Goal: Transaction & Acquisition: Book appointment/travel/reservation

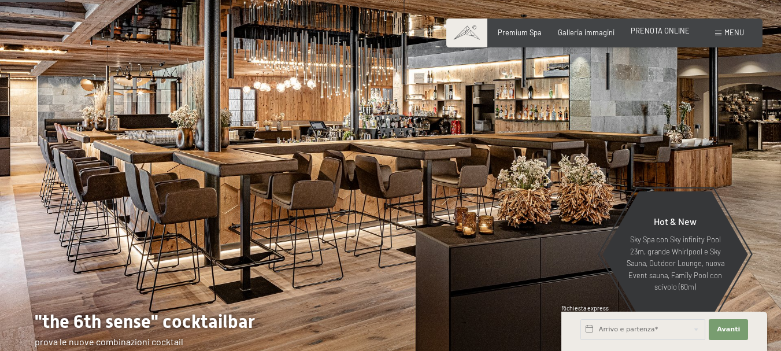
drag, startPoint x: 0, startPoint y: 0, endPoint x: 656, endPoint y: 33, distance: 656.6
click at [656, 33] on span "PRENOTA ONLINE" at bounding box center [660, 30] width 59 height 9
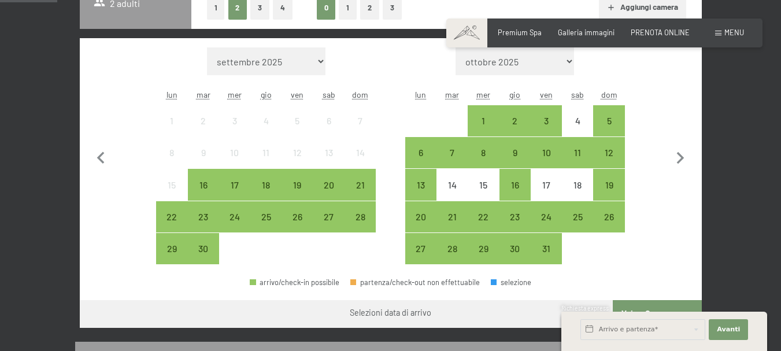
scroll to position [289, 0]
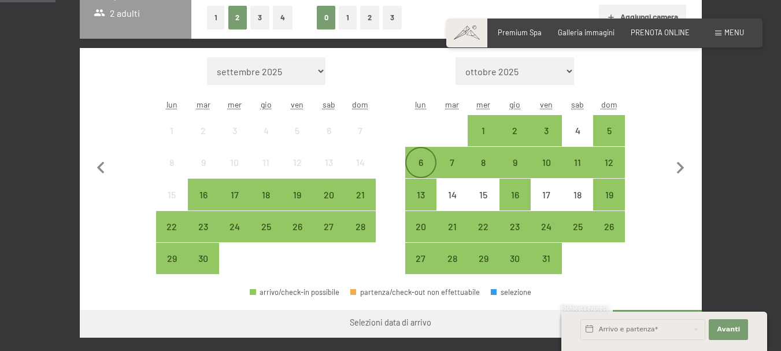
click at [425, 160] on div "6" at bounding box center [421, 172] width 29 height 29
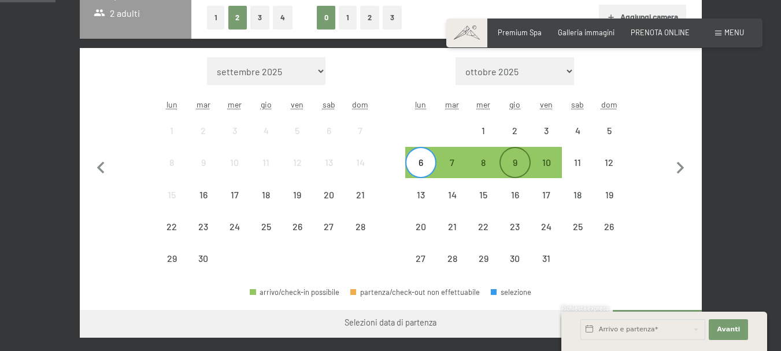
click at [517, 168] on div "9" at bounding box center [515, 172] width 29 height 29
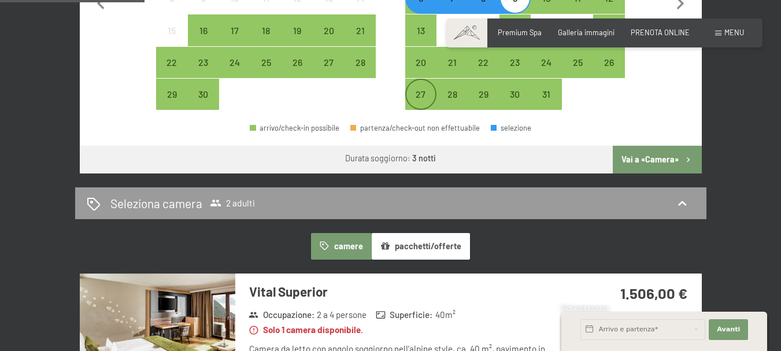
scroll to position [463, 0]
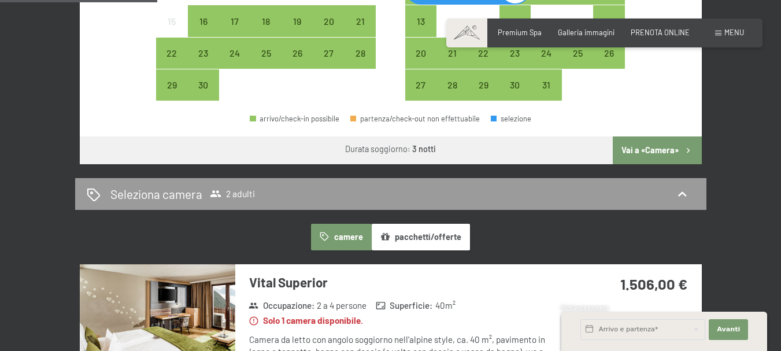
click at [649, 157] on button "Vai a «Camera»" at bounding box center [657, 150] width 88 height 28
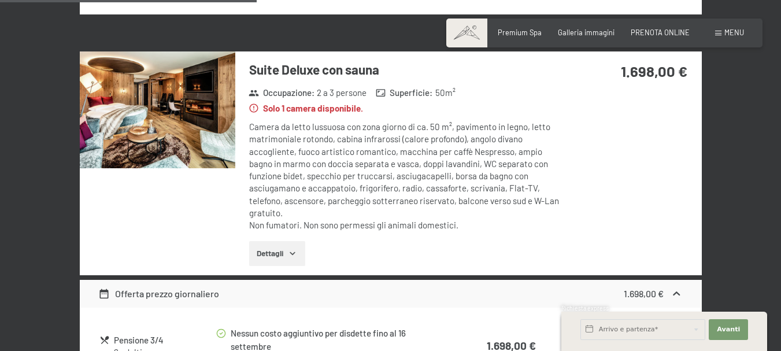
scroll to position [633, 0]
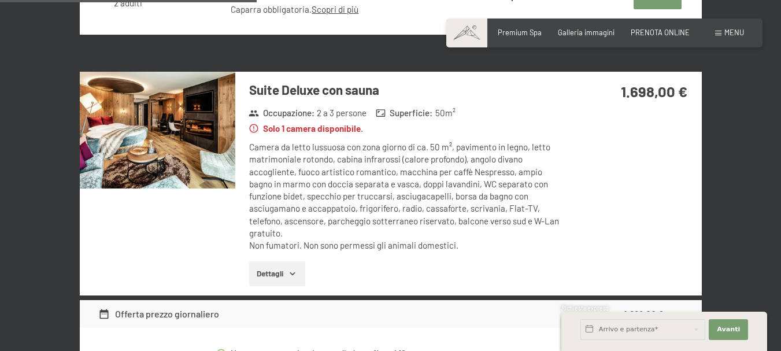
click at [182, 152] on img at bounding box center [158, 130] width 156 height 117
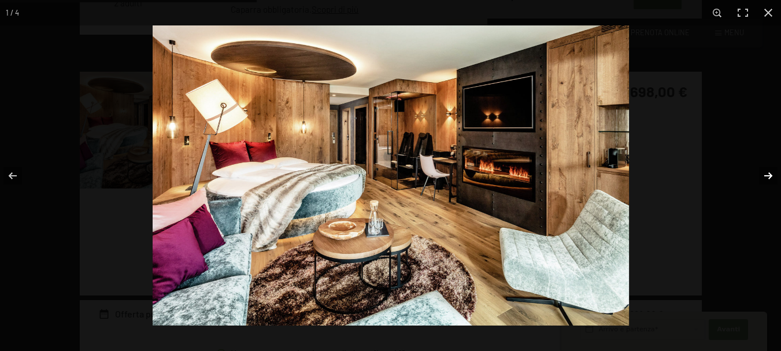
click at [766, 173] on button "button" at bounding box center [761, 176] width 40 height 58
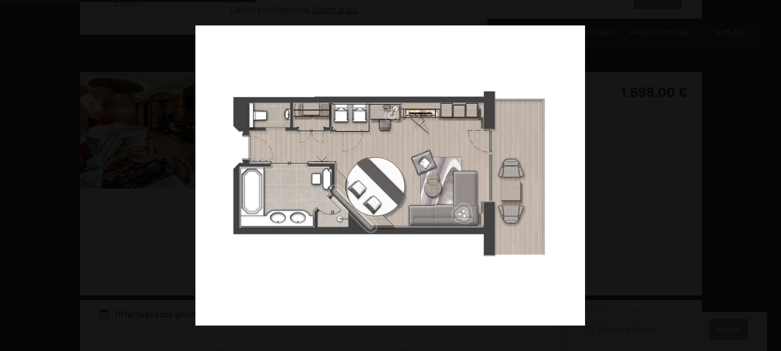
click at [766, 173] on button "button" at bounding box center [761, 176] width 40 height 58
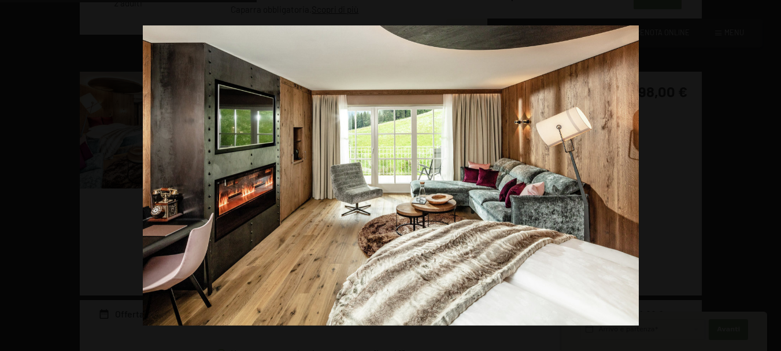
click at [766, 173] on button "button" at bounding box center [761, 176] width 40 height 58
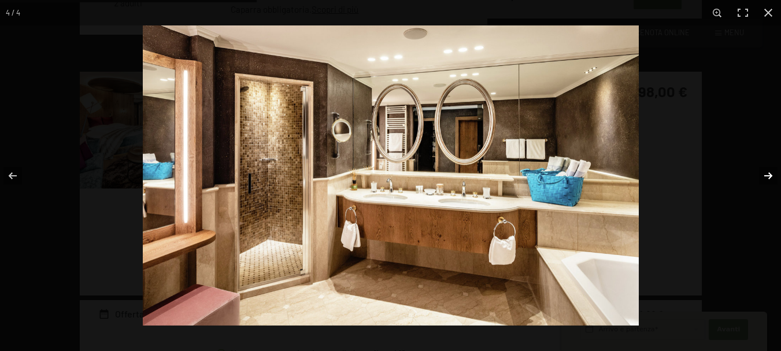
click at [765, 173] on button "button" at bounding box center [761, 176] width 40 height 58
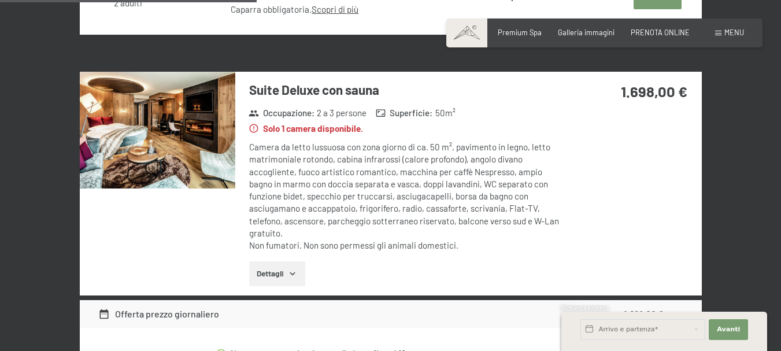
click at [0, 0] on button "button" at bounding box center [0, 0] width 0 height 0
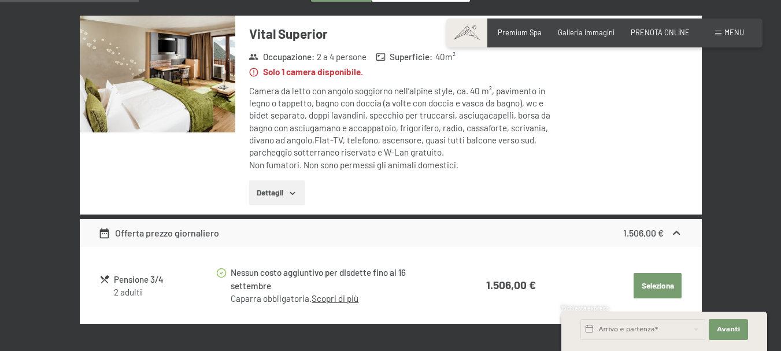
scroll to position [286, 0]
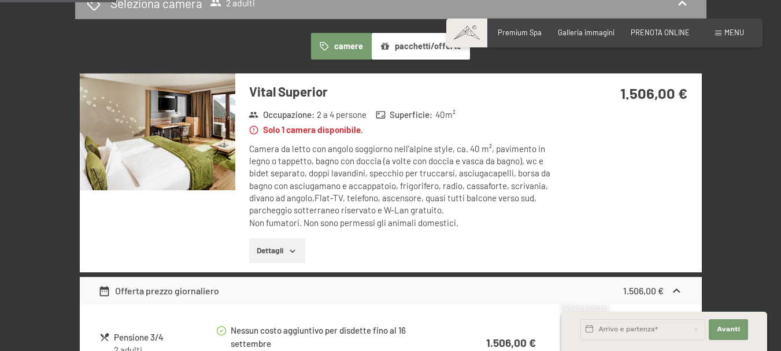
click at [200, 123] on img at bounding box center [158, 131] width 156 height 117
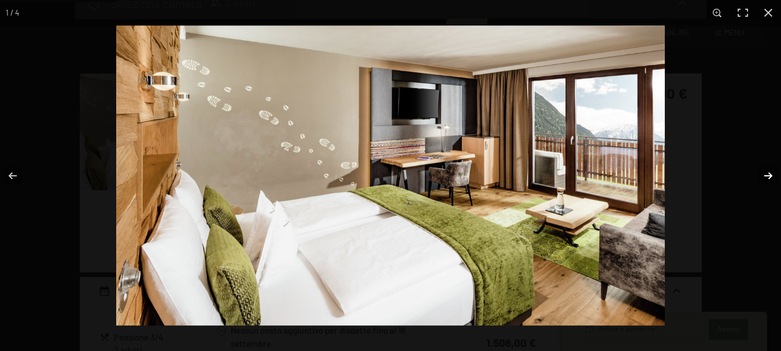
click at [767, 175] on button "button" at bounding box center [761, 176] width 40 height 58
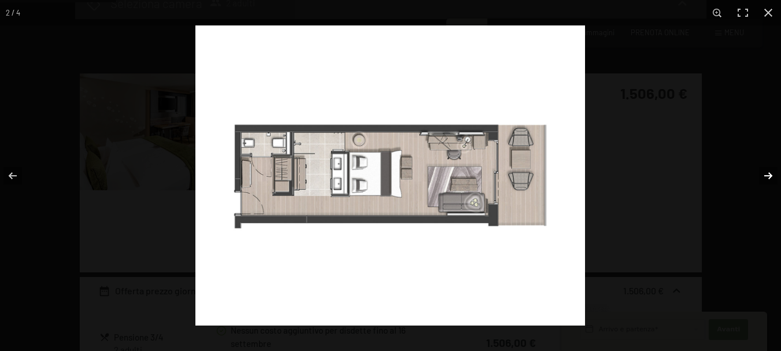
click at [767, 175] on button "button" at bounding box center [761, 176] width 40 height 58
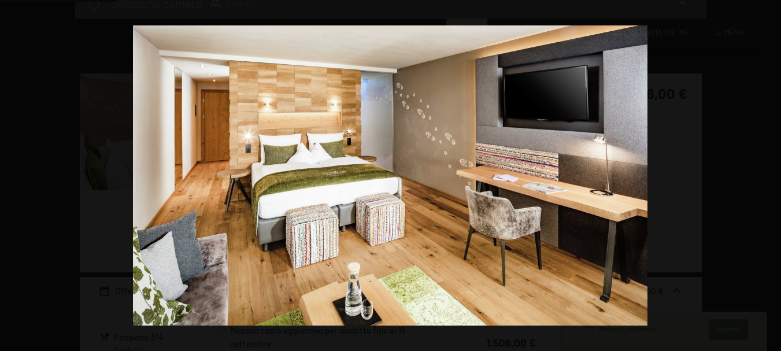
click at [767, 175] on button "button" at bounding box center [761, 176] width 40 height 58
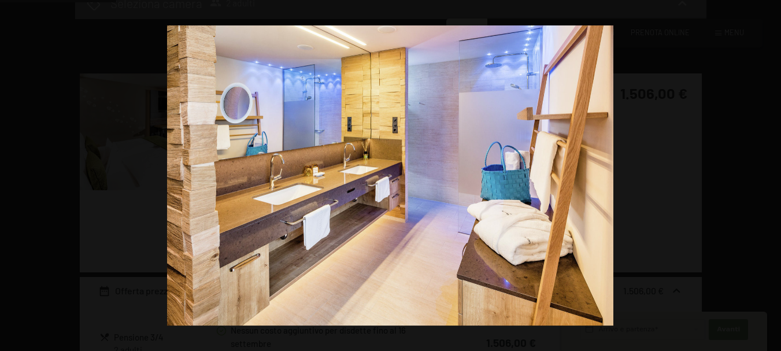
click at [767, 175] on button "button" at bounding box center [761, 176] width 40 height 58
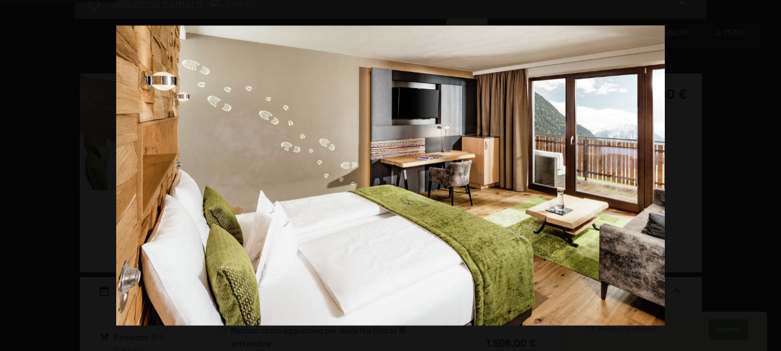
click at [767, 175] on button "button" at bounding box center [761, 176] width 40 height 58
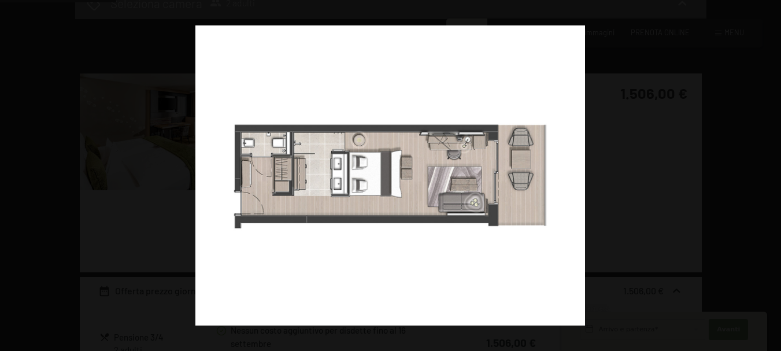
click at [767, 175] on button "button" at bounding box center [761, 176] width 40 height 58
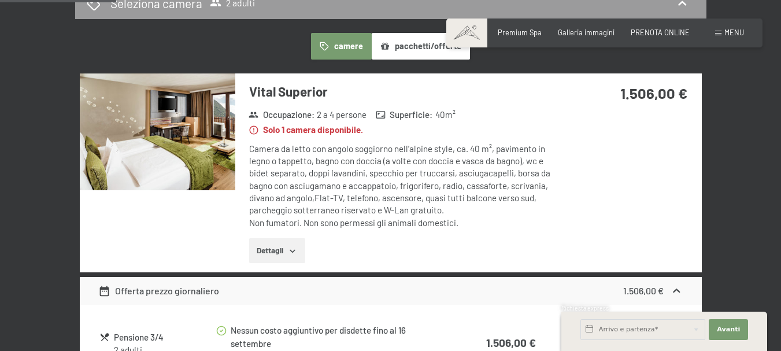
click at [0, 0] on button "button" at bounding box center [0, 0] width 0 height 0
click at [295, 245] on button "Dettagli" at bounding box center [277, 250] width 56 height 25
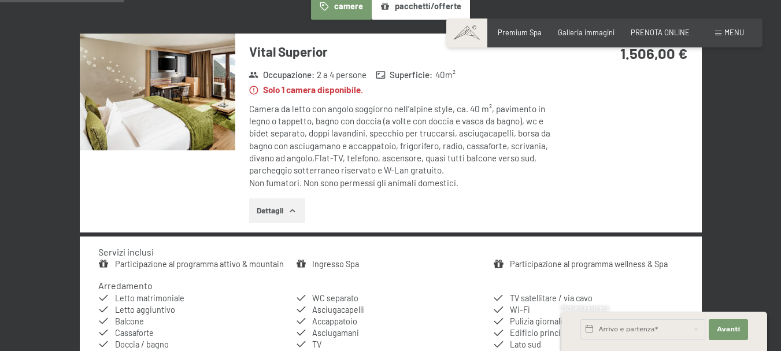
scroll to position [344, 0]
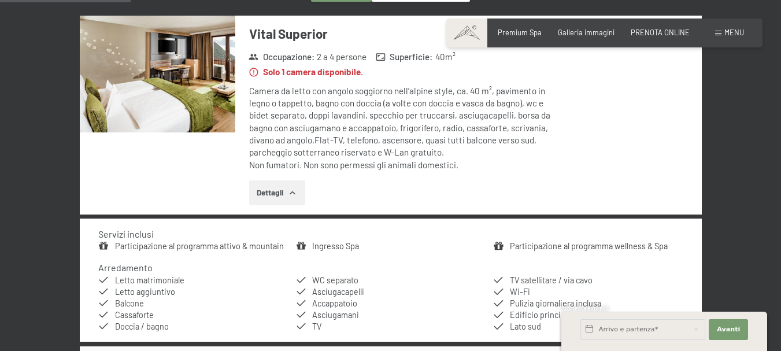
click at [290, 190] on icon "button" at bounding box center [292, 193] width 9 height 9
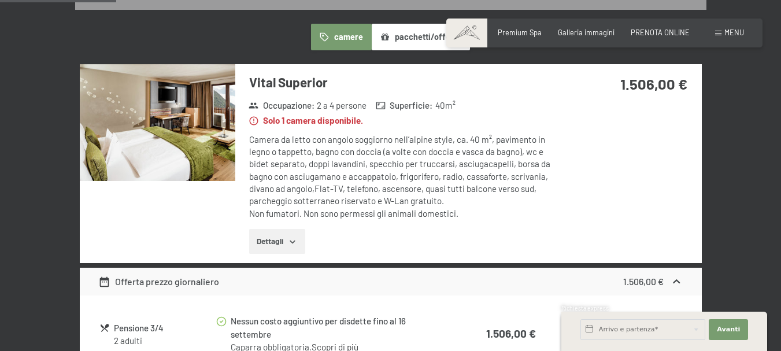
scroll to position [286, 0]
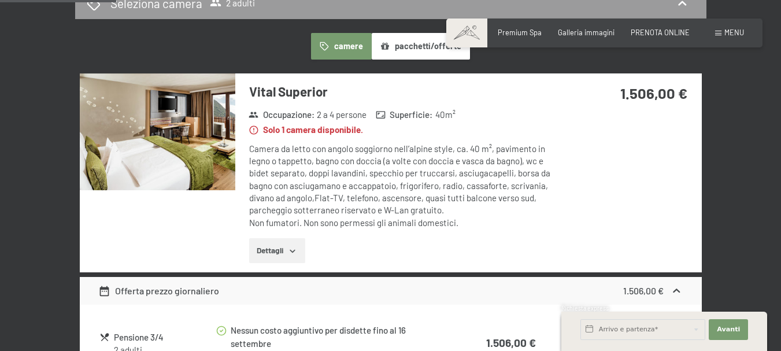
click at [297, 246] on icon "button" at bounding box center [292, 250] width 9 height 9
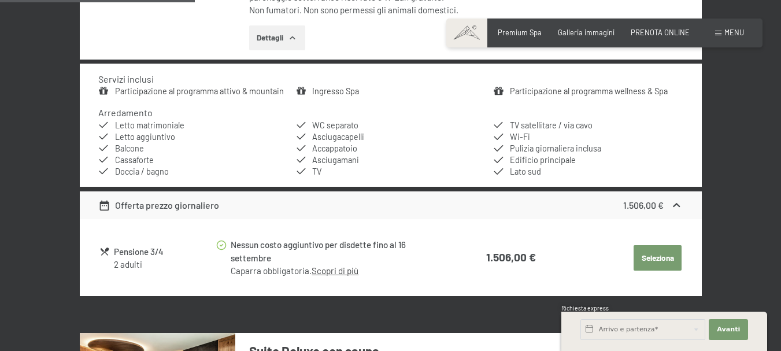
scroll to position [518, 0]
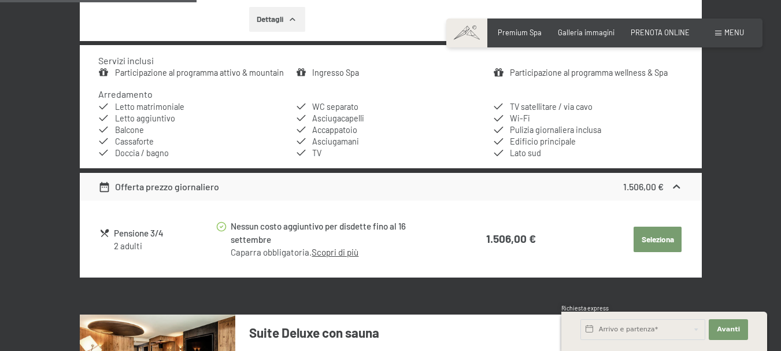
click at [662, 243] on button "Seleziona" at bounding box center [658, 239] width 48 height 25
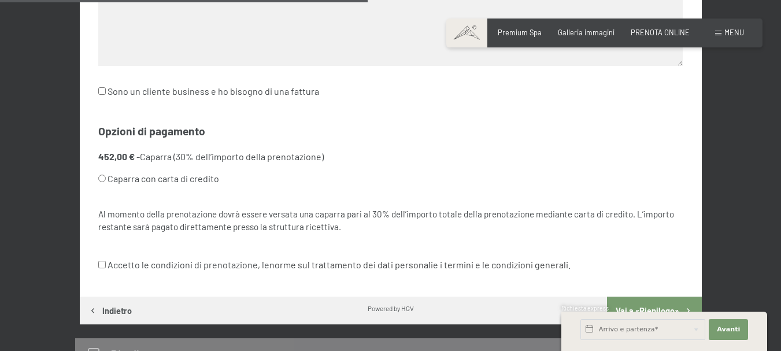
scroll to position [633, 0]
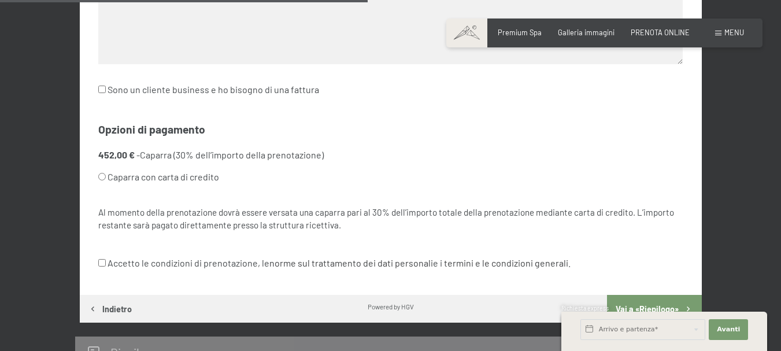
click at [104, 177] on input "Caparra con carta di credito" at bounding box center [102, 177] width 8 height 8
radio input "true"
click at [101, 264] on input "Accetto le condizioni di prenotazione, le norme sul trattamento dei dati person…" at bounding box center [102, 263] width 8 height 8
checkbox input "true"
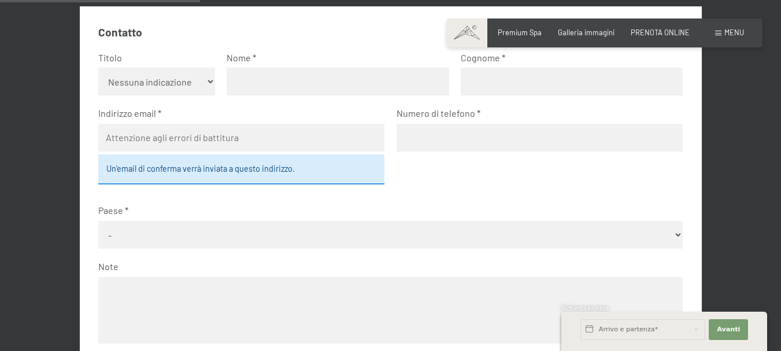
scroll to position [344, 0]
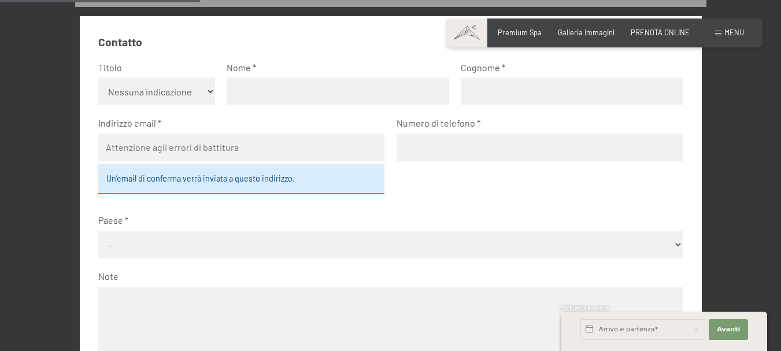
click at [174, 180] on div "Un’email di conferma verrà inviata a questo indirizzo." at bounding box center [241, 179] width 287 height 30
click at [193, 148] on input "email" at bounding box center [241, 148] width 287 height 28
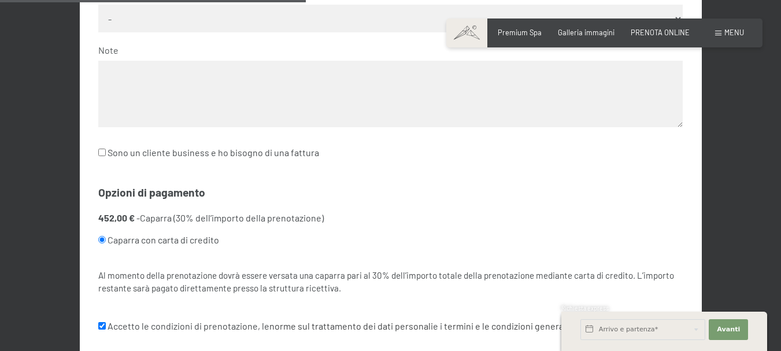
scroll to position [575, 0]
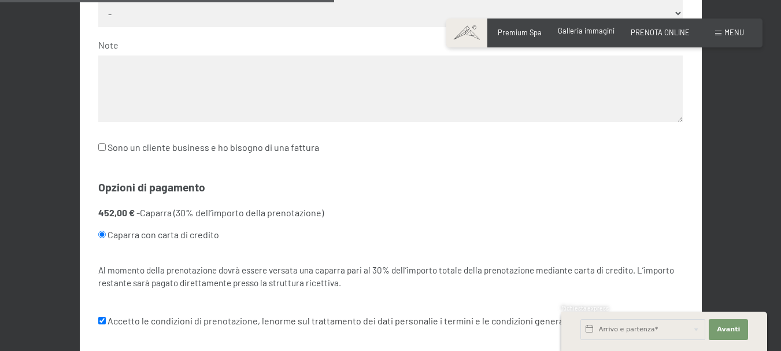
click at [601, 33] on span "Galleria immagini" at bounding box center [586, 30] width 57 height 9
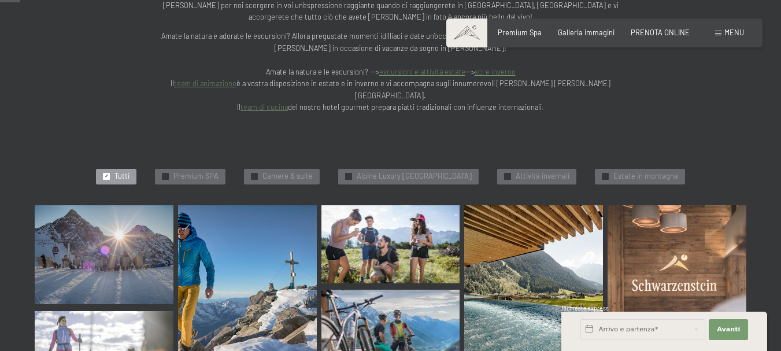
scroll to position [289, 0]
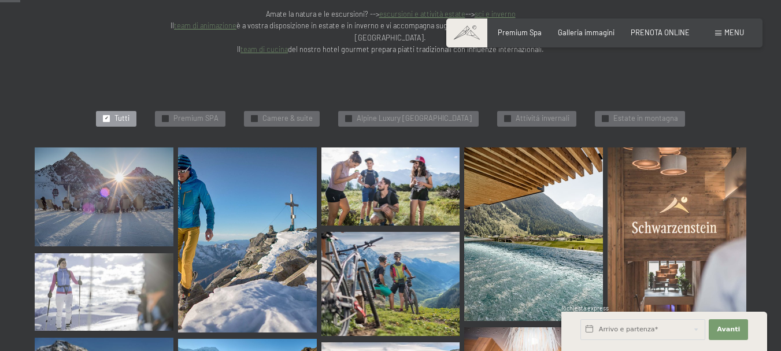
click at [132, 161] on img at bounding box center [104, 196] width 139 height 99
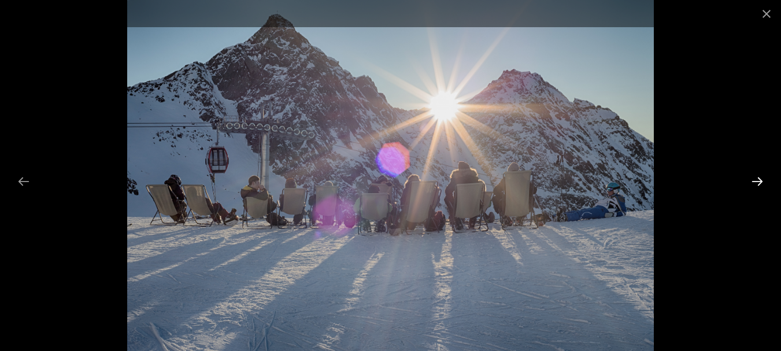
click at [758, 181] on button "Next slide" at bounding box center [757, 181] width 24 height 23
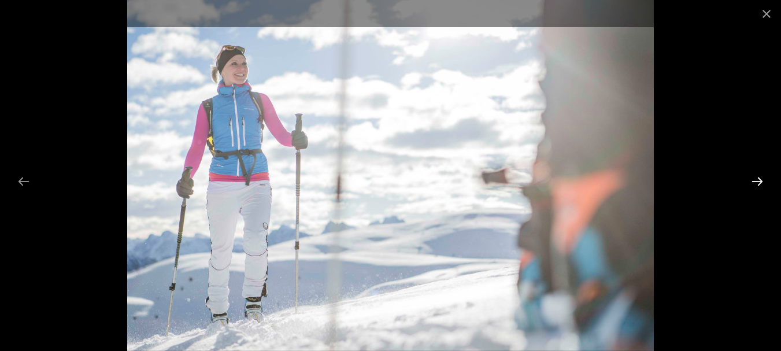
click at [758, 181] on button "Next slide" at bounding box center [757, 181] width 24 height 23
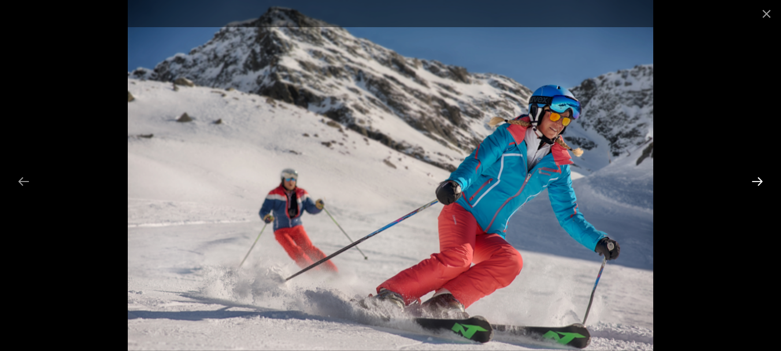
click at [758, 181] on button "Next slide" at bounding box center [757, 181] width 24 height 23
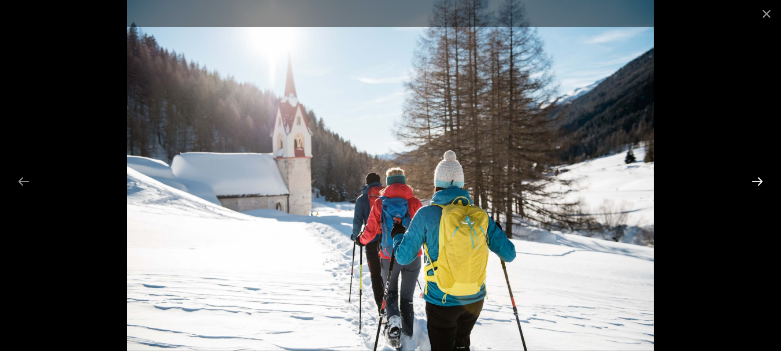
click at [758, 181] on button "Next slide" at bounding box center [757, 181] width 24 height 23
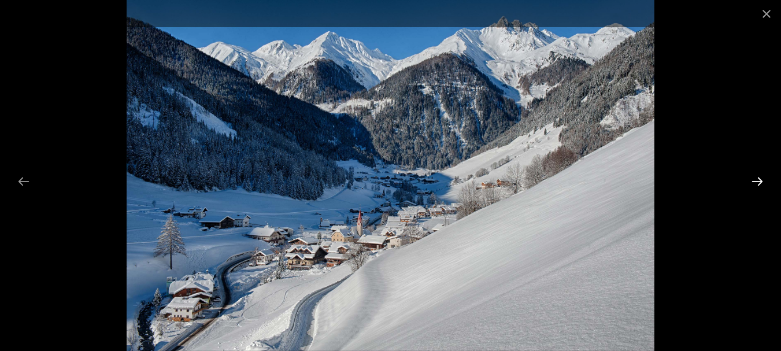
click at [758, 181] on button "Next slide" at bounding box center [757, 181] width 24 height 23
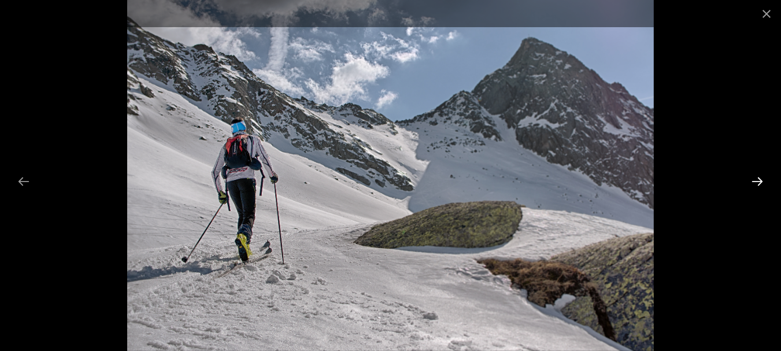
click at [758, 181] on button "Next slide" at bounding box center [757, 181] width 24 height 23
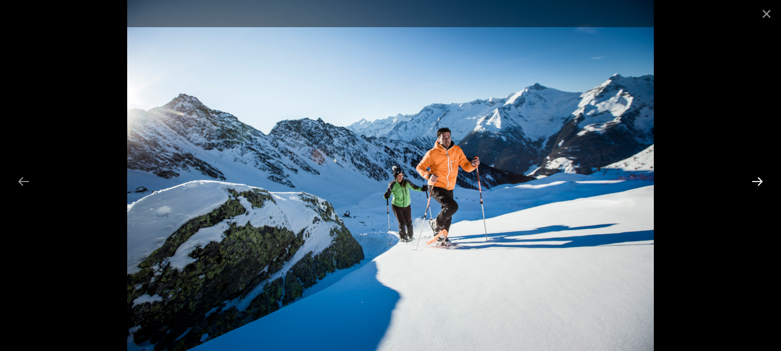
click at [758, 181] on button "Next slide" at bounding box center [757, 181] width 24 height 23
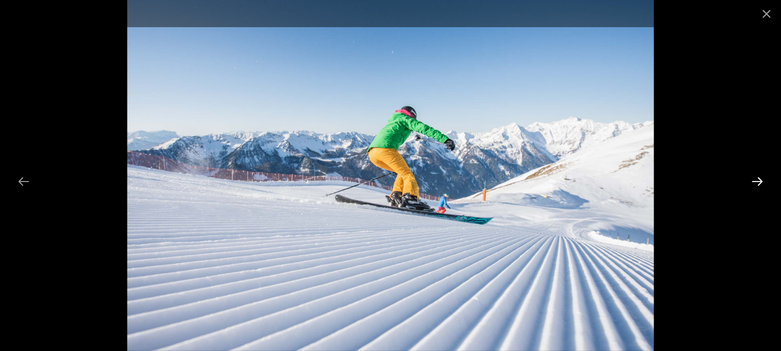
click at [758, 181] on button "Next slide" at bounding box center [757, 181] width 24 height 23
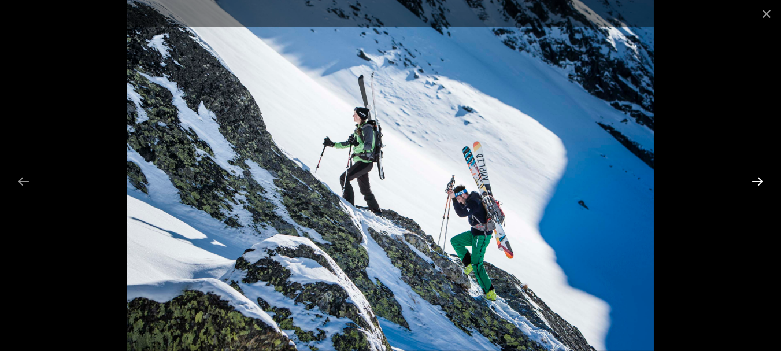
click at [758, 181] on button "Next slide" at bounding box center [757, 181] width 24 height 23
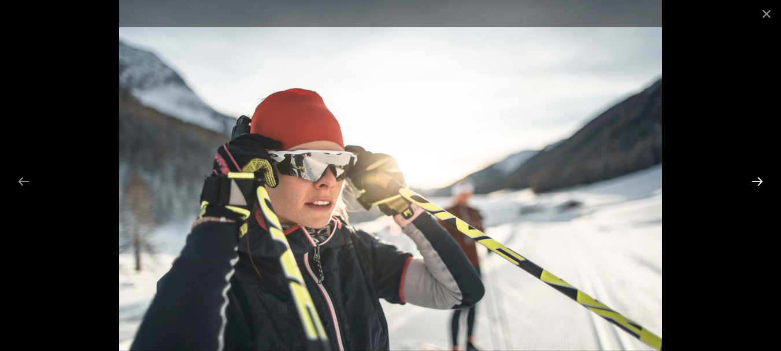
click at [758, 181] on button "Next slide" at bounding box center [757, 181] width 24 height 23
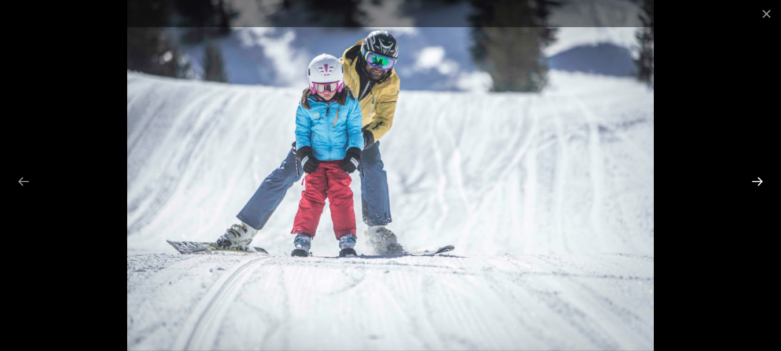
click at [758, 181] on button "Next slide" at bounding box center [757, 181] width 24 height 23
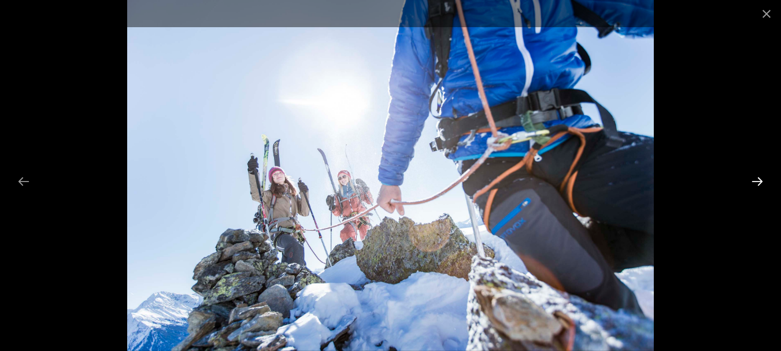
click at [758, 181] on button "Next slide" at bounding box center [757, 181] width 24 height 23
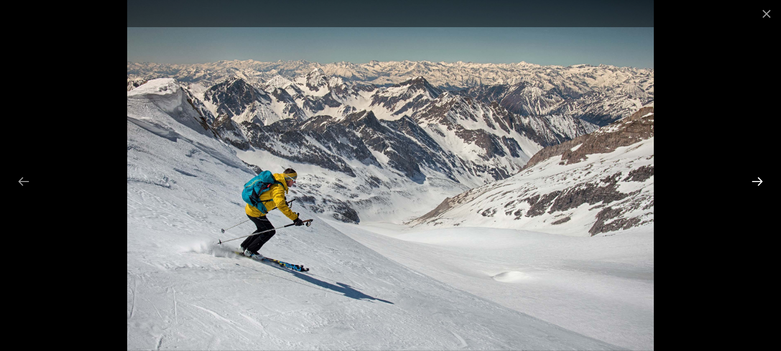
click at [758, 181] on button "Next slide" at bounding box center [757, 181] width 24 height 23
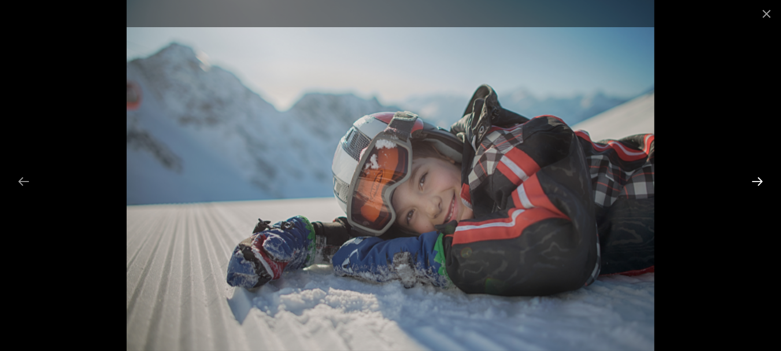
click at [758, 181] on button "Next slide" at bounding box center [757, 181] width 24 height 23
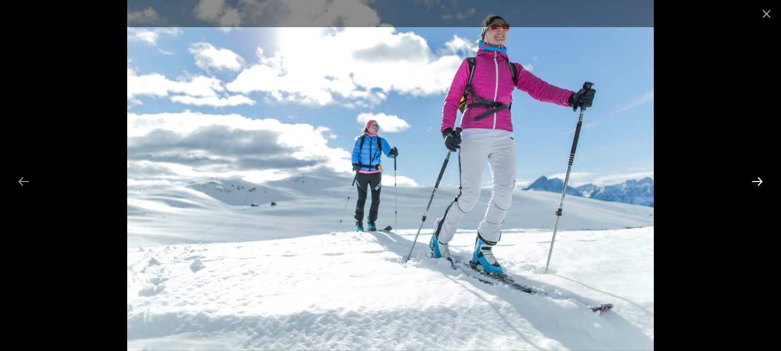
click at [758, 181] on button "Next slide" at bounding box center [757, 181] width 24 height 23
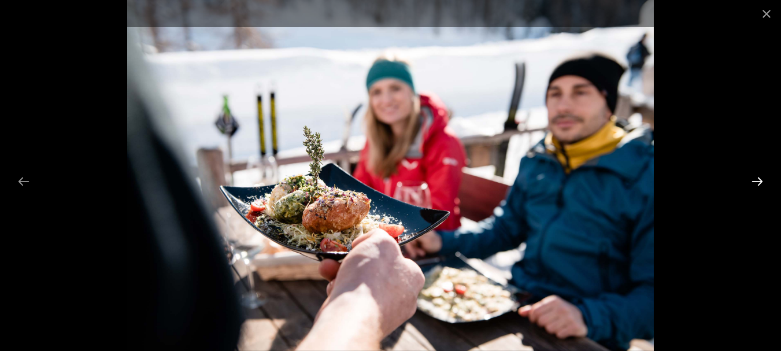
click at [758, 181] on button "Next slide" at bounding box center [757, 181] width 24 height 23
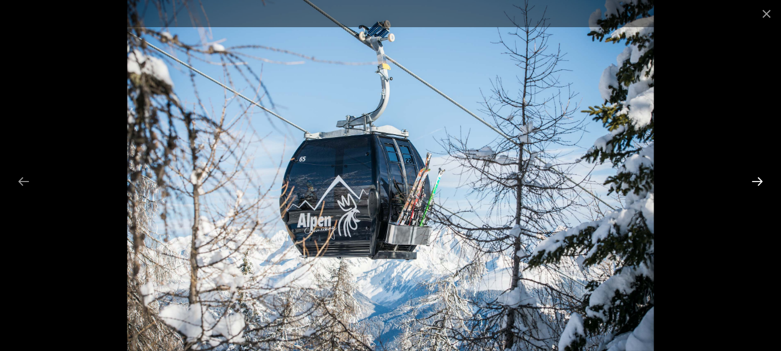
click at [758, 181] on button "Next slide" at bounding box center [757, 181] width 24 height 23
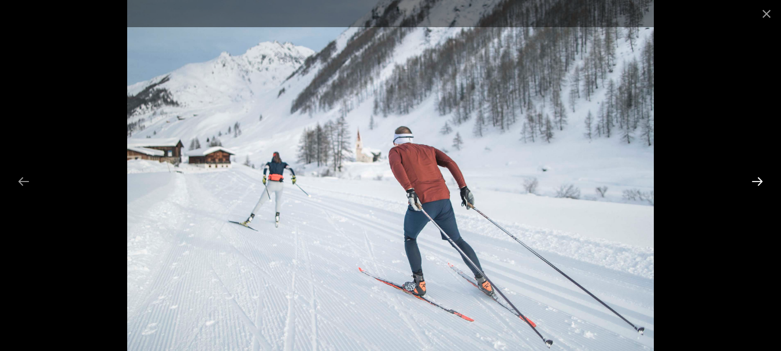
click at [758, 181] on button "Next slide" at bounding box center [757, 181] width 24 height 23
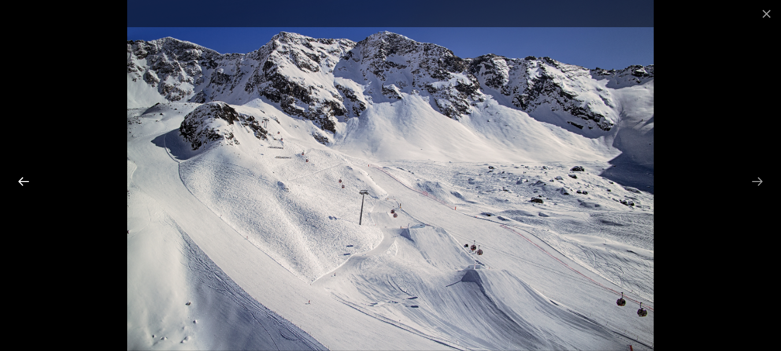
click at [17, 178] on button "Previous slide" at bounding box center [24, 181] width 24 height 23
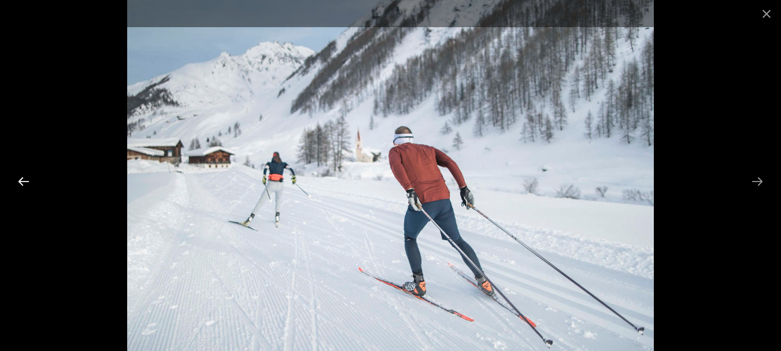
click at [17, 178] on button "Previous slide" at bounding box center [24, 181] width 24 height 23
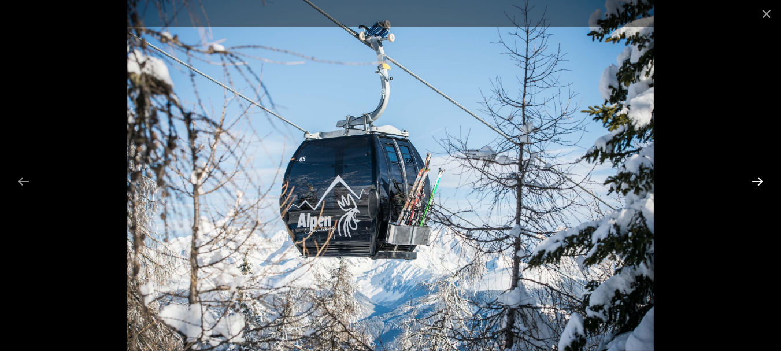
click at [755, 183] on button "Next slide" at bounding box center [757, 181] width 24 height 23
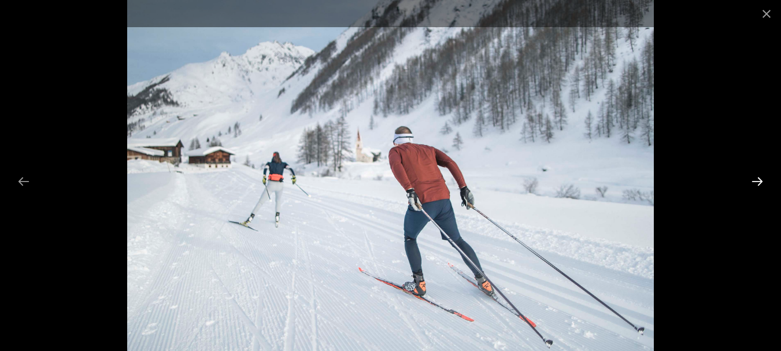
click at [755, 183] on button "Next slide" at bounding box center [757, 181] width 24 height 23
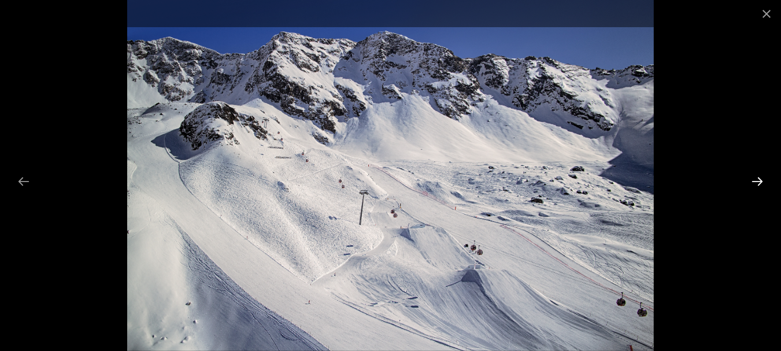
click at [754, 183] on button "Next slide" at bounding box center [757, 181] width 24 height 23
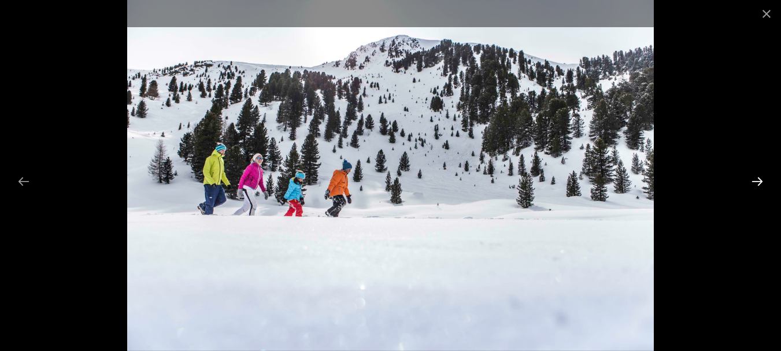
click at [754, 183] on button "Next slide" at bounding box center [757, 181] width 24 height 23
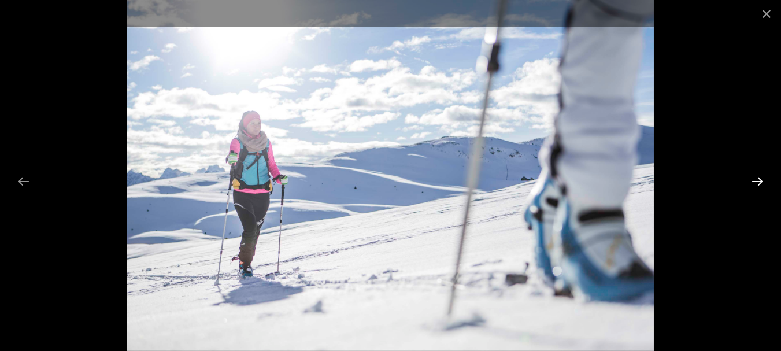
click at [754, 183] on button "Next slide" at bounding box center [757, 181] width 24 height 23
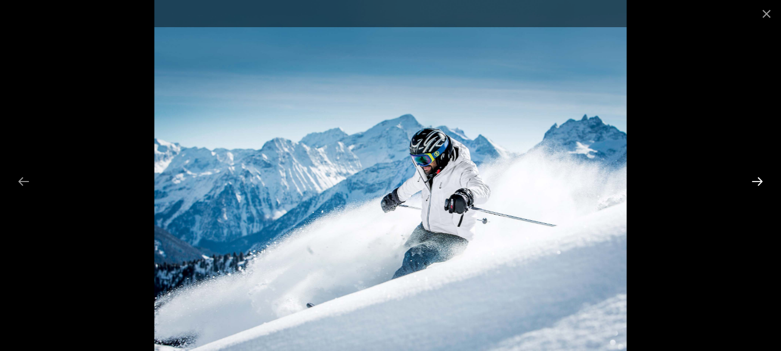
click at [754, 183] on button "Next slide" at bounding box center [757, 181] width 24 height 23
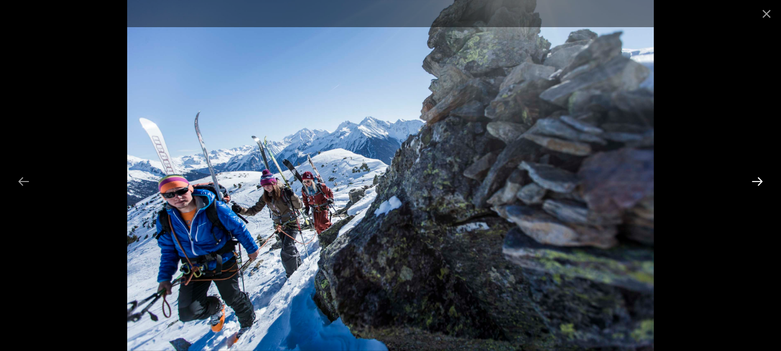
click at [754, 183] on button "Next slide" at bounding box center [757, 181] width 24 height 23
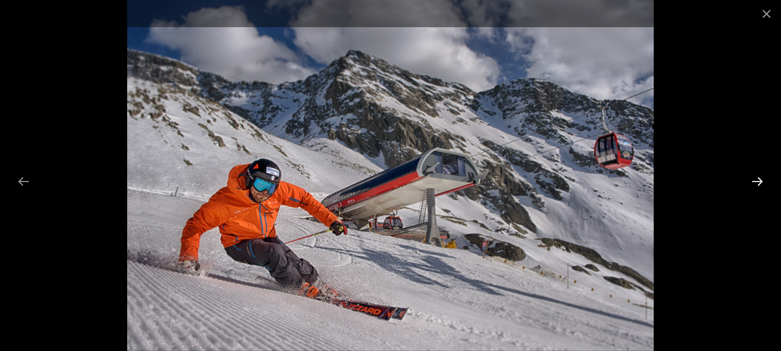
click at [756, 176] on button "Next slide" at bounding box center [757, 181] width 24 height 23
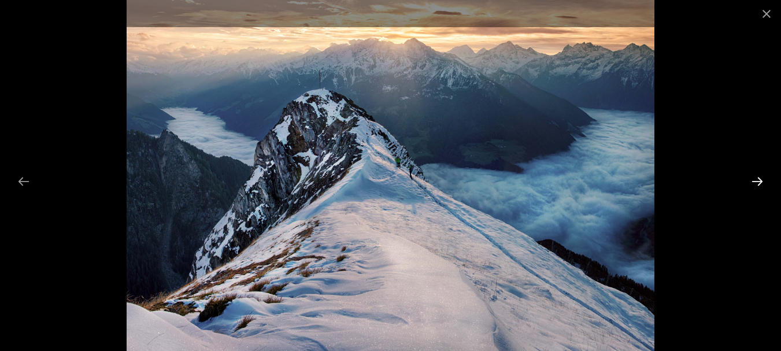
click at [756, 176] on button "Next slide" at bounding box center [757, 181] width 24 height 23
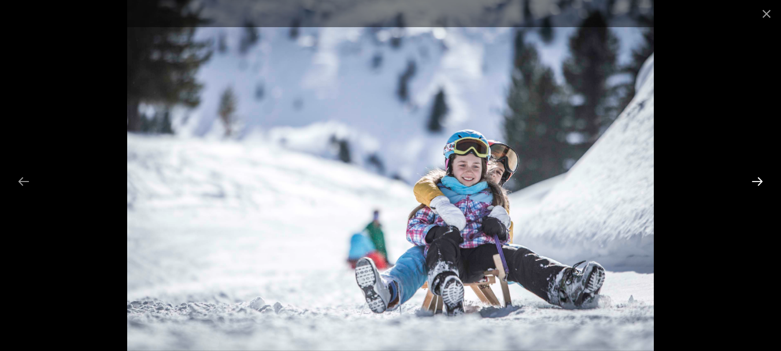
click at [756, 176] on button "Next slide" at bounding box center [757, 181] width 24 height 23
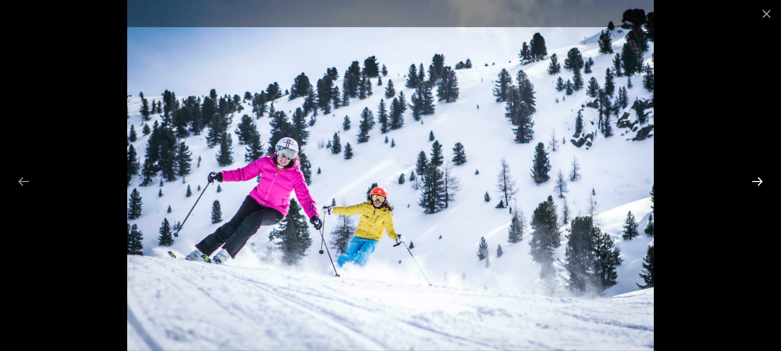
click at [756, 176] on button "Next slide" at bounding box center [757, 181] width 24 height 23
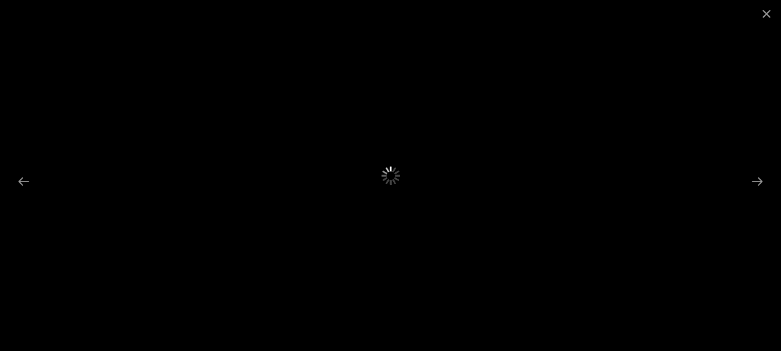
click at [768, 13] on button "Close gallery" at bounding box center [766, 13] width 29 height 27
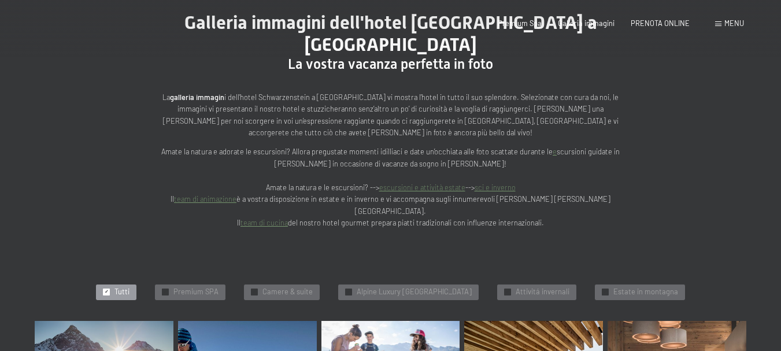
scroll to position [0, 0]
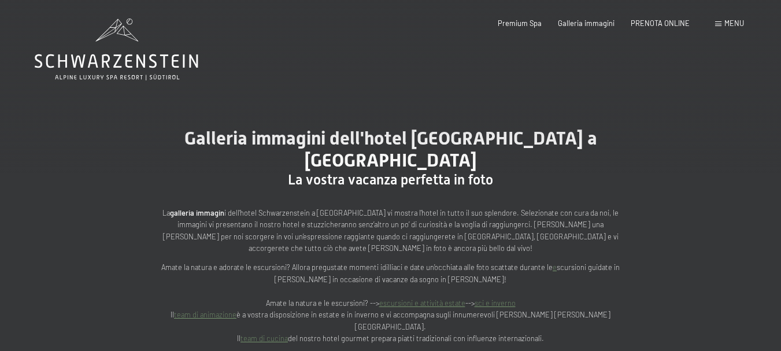
click at [100, 57] on icon at bounding box center [117, 50] width 164 height 62
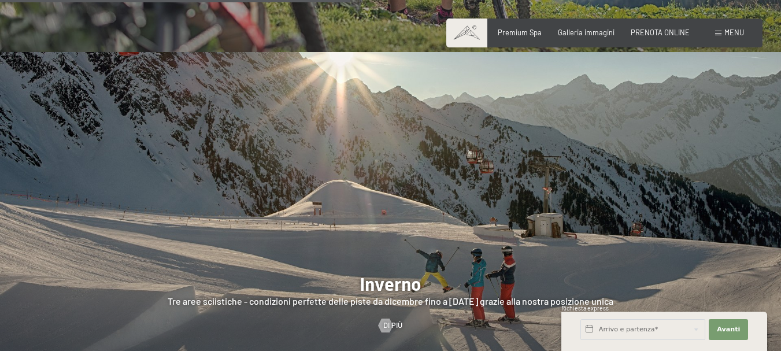
scroll to position [2198, 0]
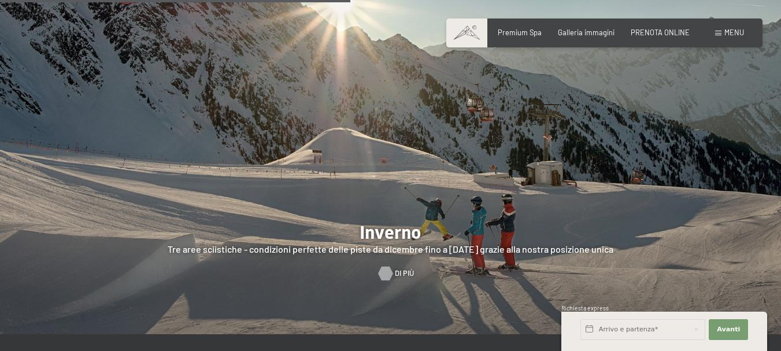
click at [390, 267] on div at bounding box center [386, 274] width 8 height 14
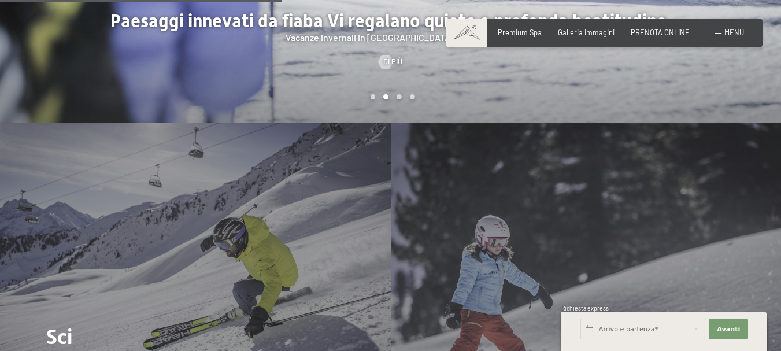
scroll to position [1272, 0]
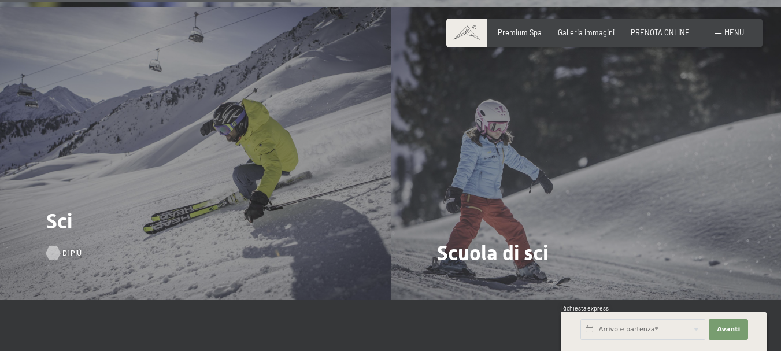
click at [57, 246] on div at bounding box center [53, 253] width 8 height 14
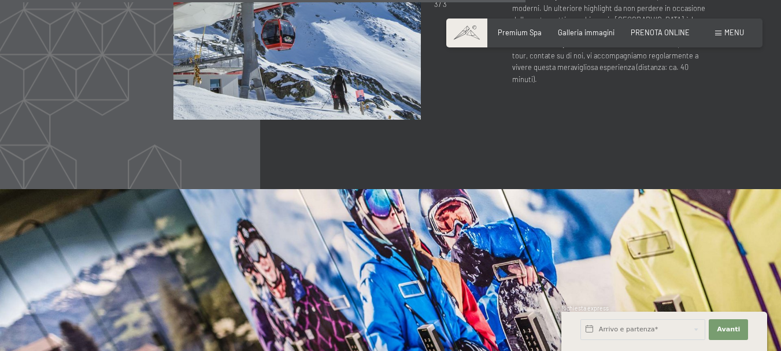
scroll to position [1966, 0]
